Goal: Transaction & Acquisition: Download file/media

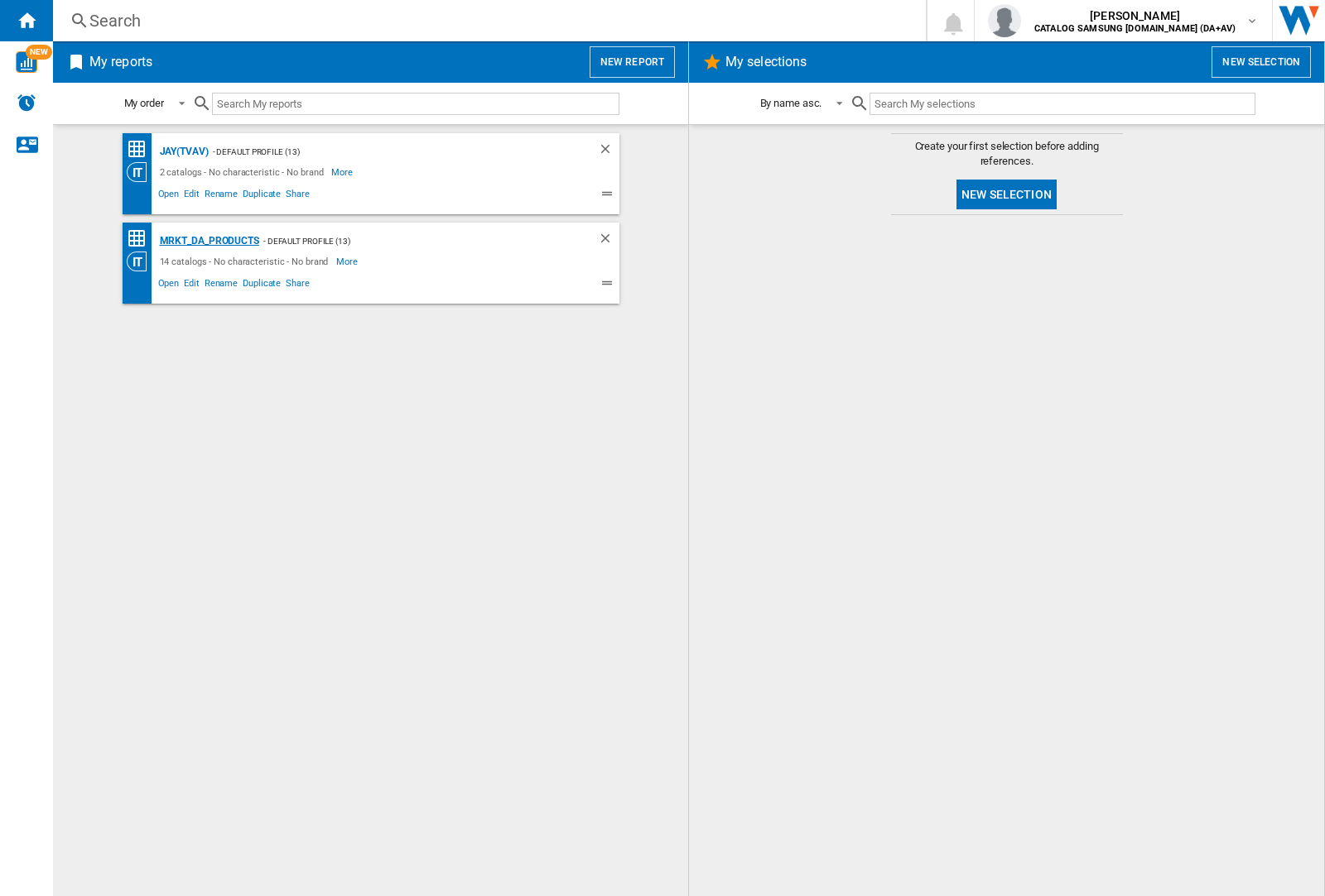
click at [209, 240] on div "MRKT_DA_PRODUCTS" at bounding box center [208, 241] width 103 height 21
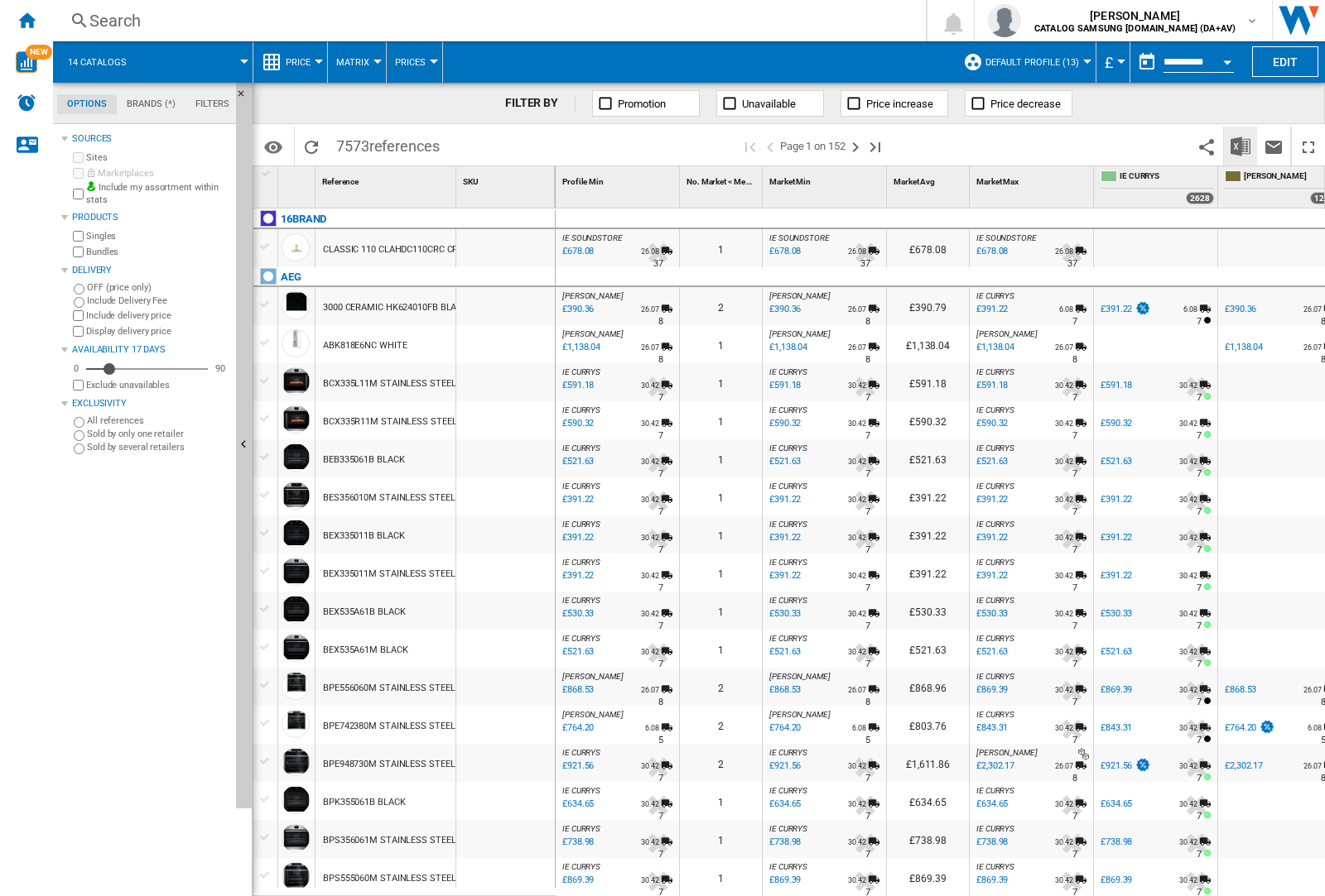
click at [1239, 145] on img "Download in Excel" at bounding box center [1239, 146] width 20 height 20
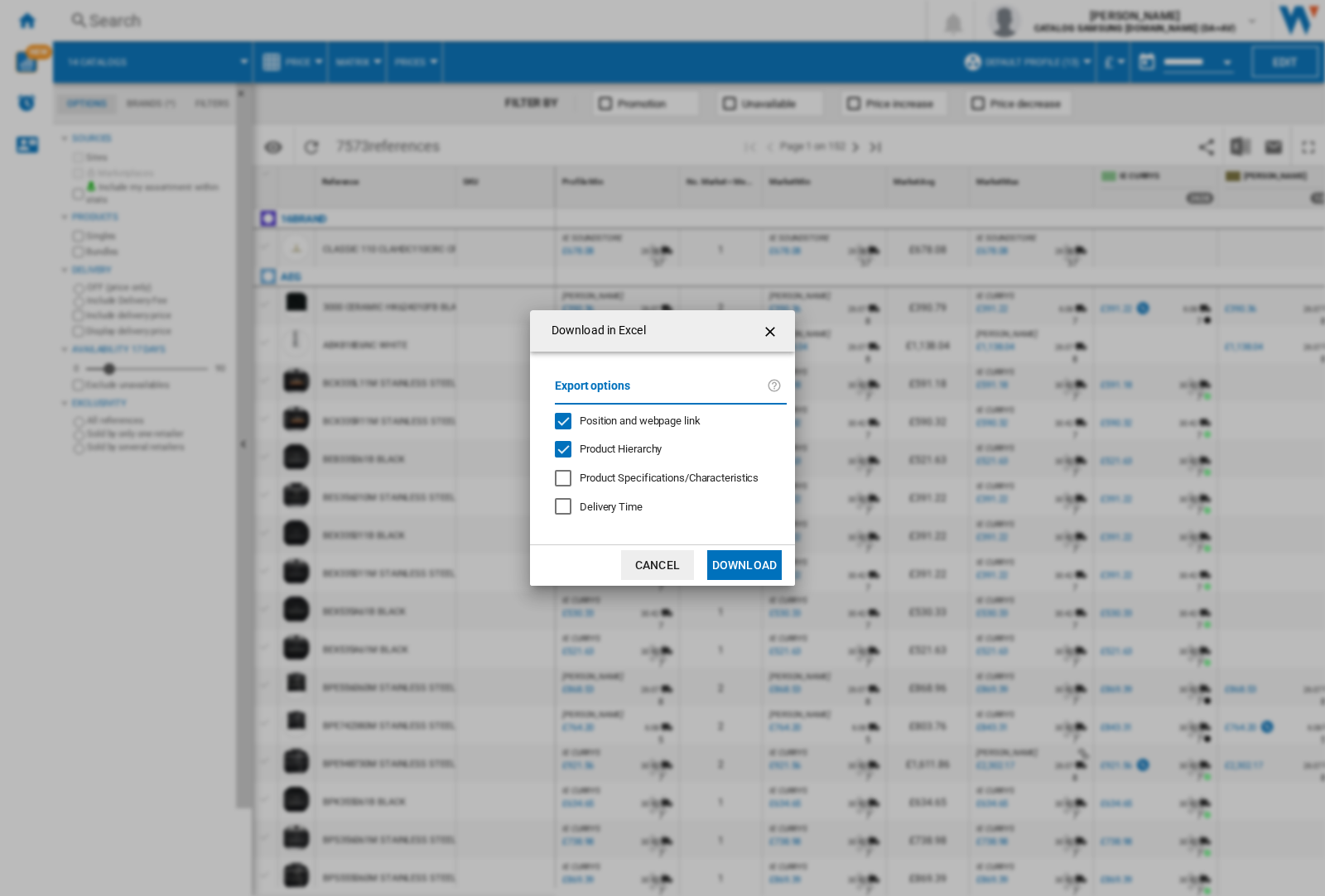
click at [630, 420] on span "Position and webpage link" at bounding box center [640, 420] width 121 height 12
click at [744, 565] on button "Download" at bounding box center [743, 565] width 74 height 30
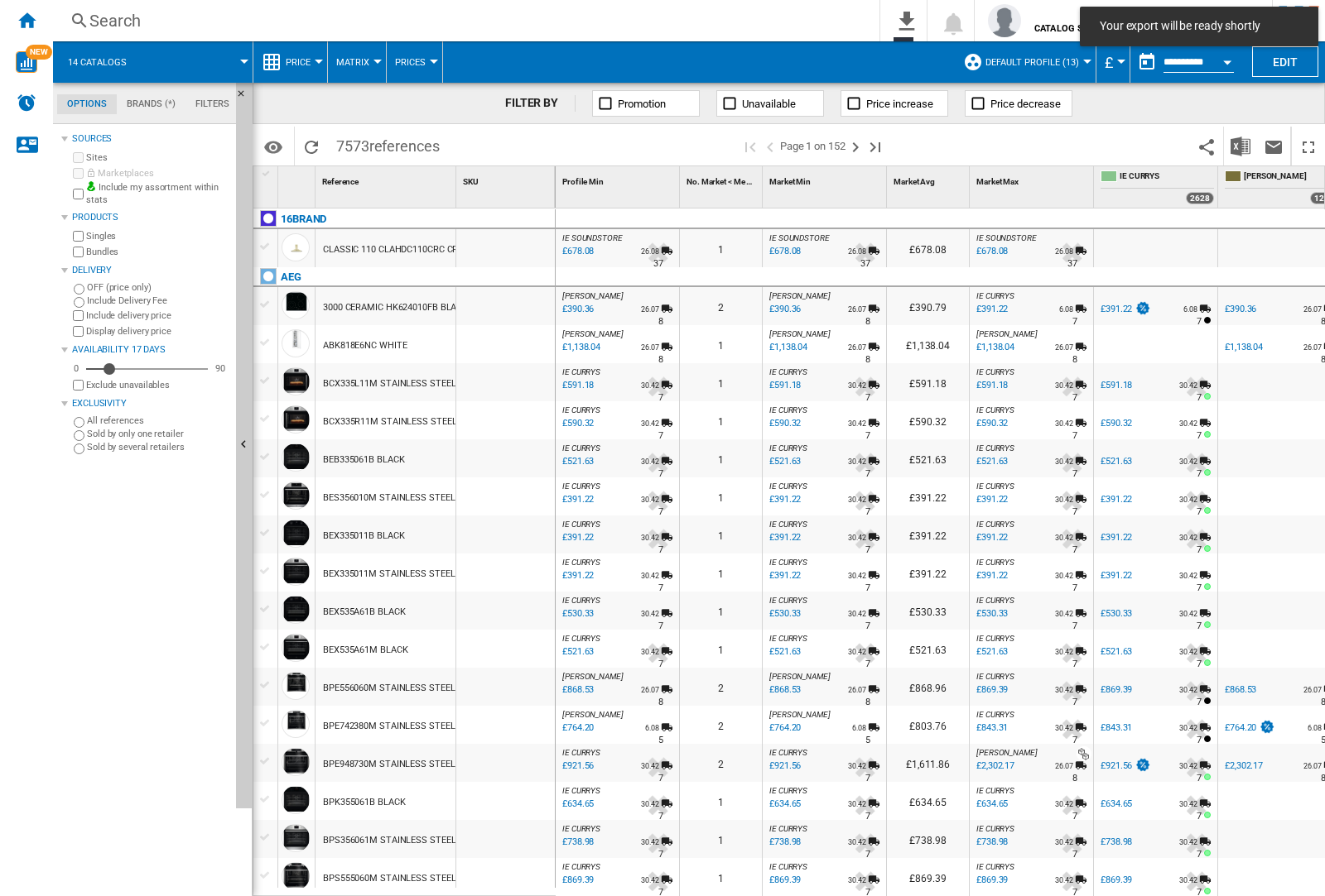
click at [511, 379] on div at bounding box center [505, 382] width 99 height 39
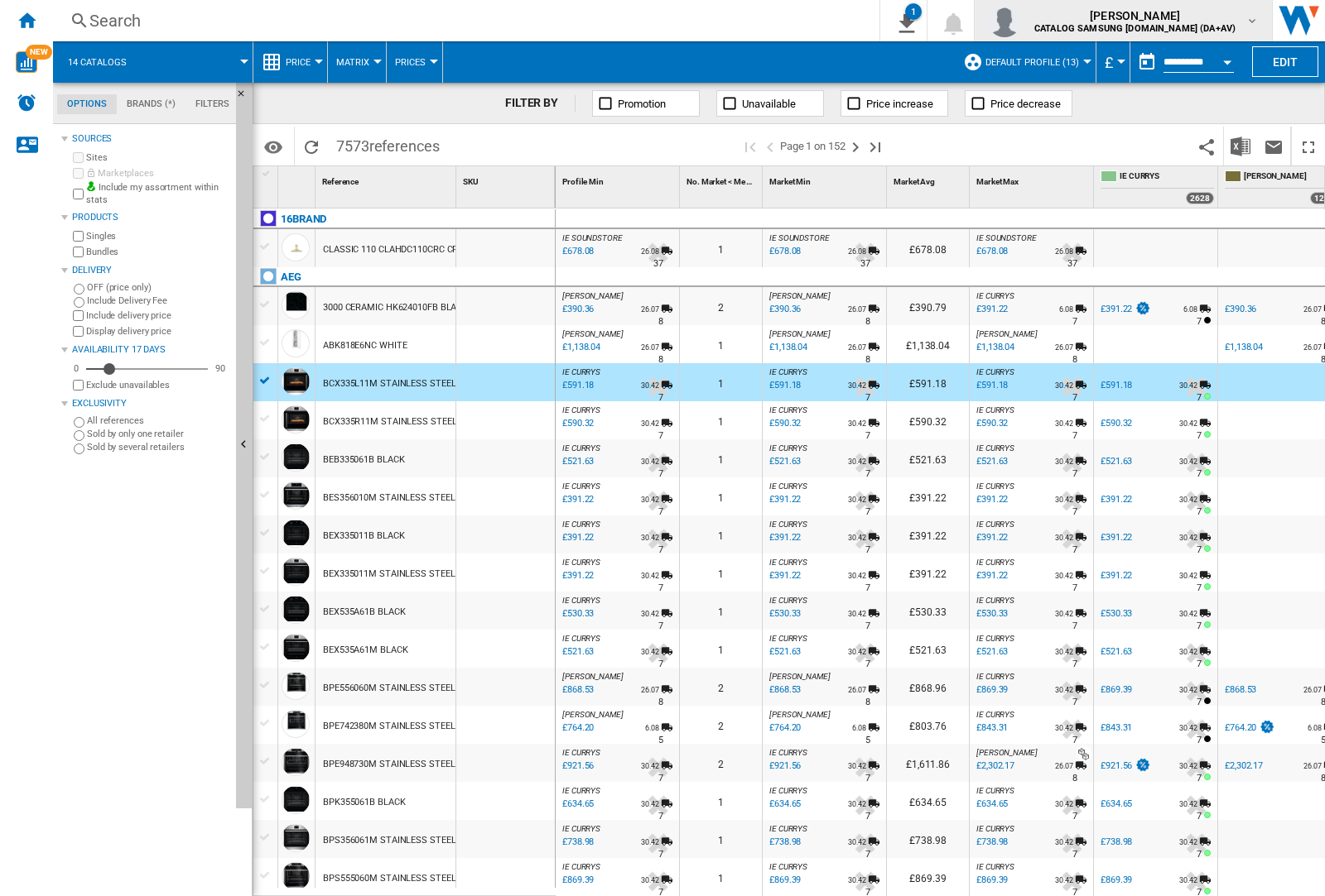
click at [1021, 21] on img "button" at bounding box center [1004, 20] width 33 height 33
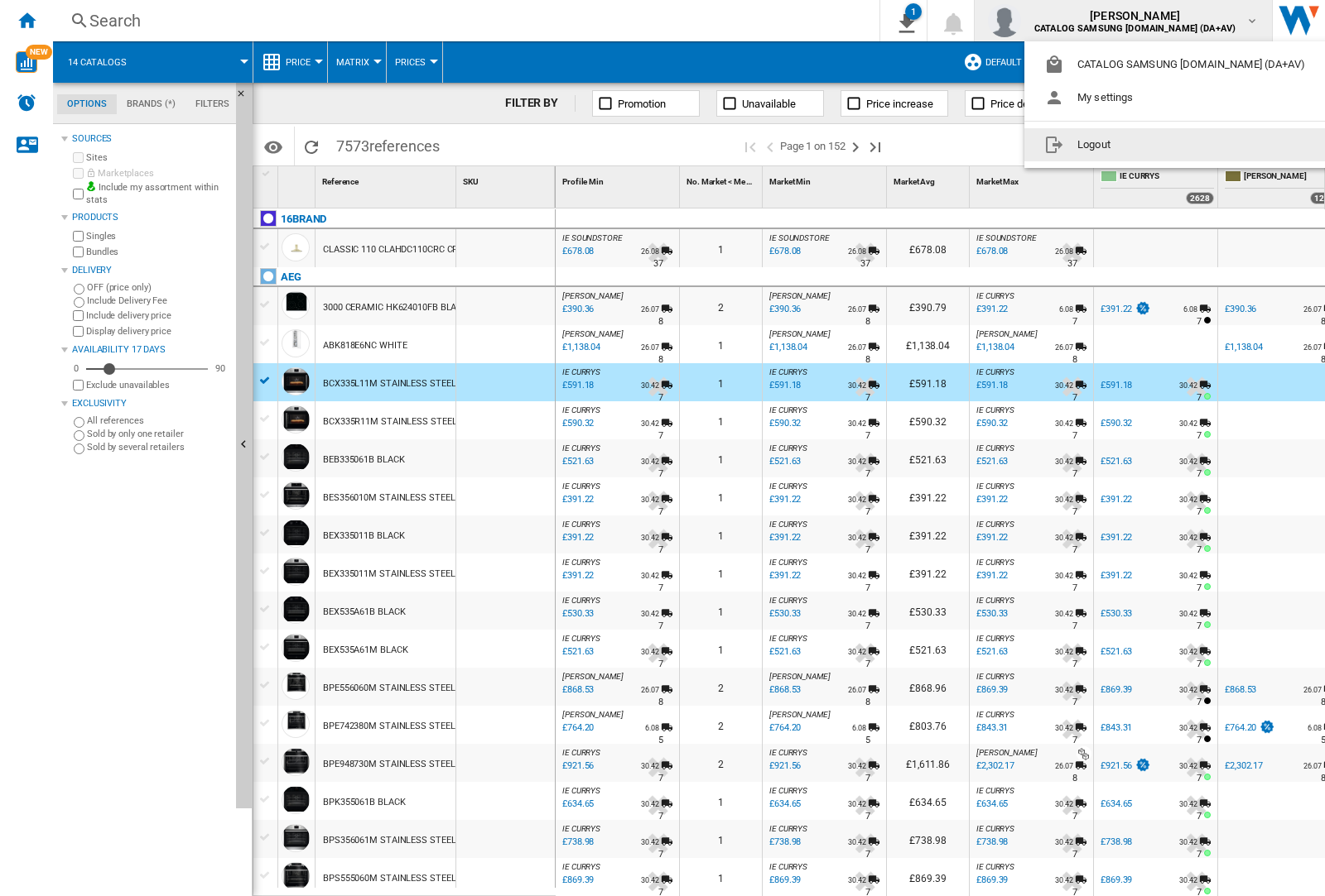
click at [1152, 145] on button "Logout" at bounding box center [1177, 145] width 307 height 33
